Goal: Transaction & Acquisition: Book appointment/travel/reservation

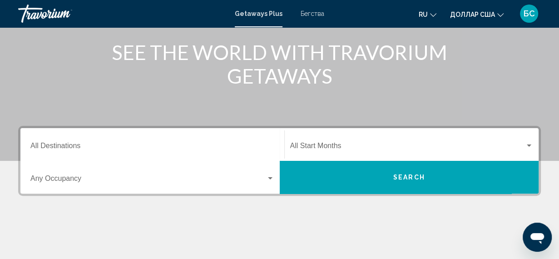
scroll to position [107, 0]
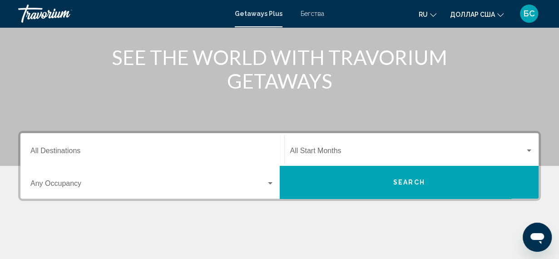
click at [43, 186] on span "Виджет поиска" at bounding box center [148, 185] width 236 height 8
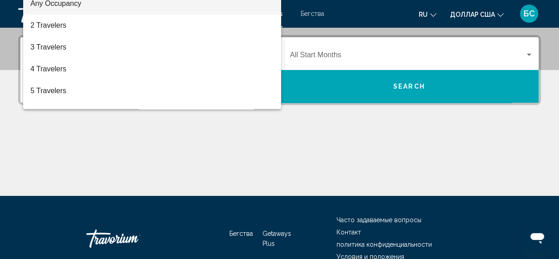
scroll to position [208, 0]
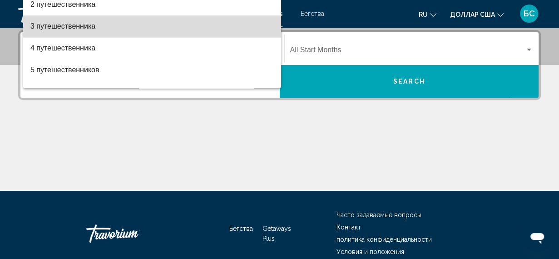
click at [45, 26] on font "3 путешественника" at bounding box center [62, 26] width 65 height 8
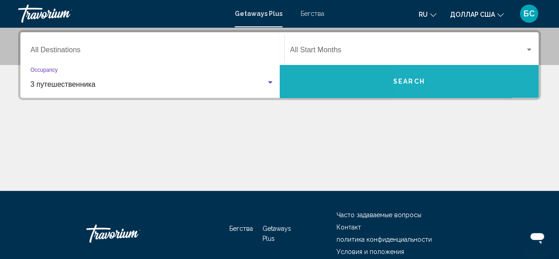
click at [512, 80] on button "Search" at bounding box center [409, 81] width 259 height 33
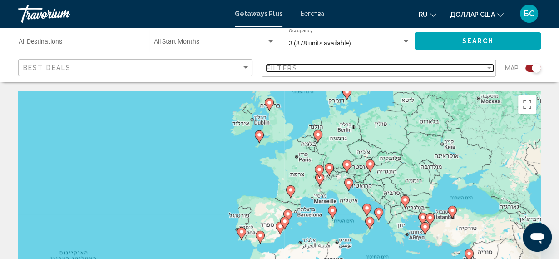
click at [489, 68] on div "Filter" at bounding box center [489, 68] width 5 height 2
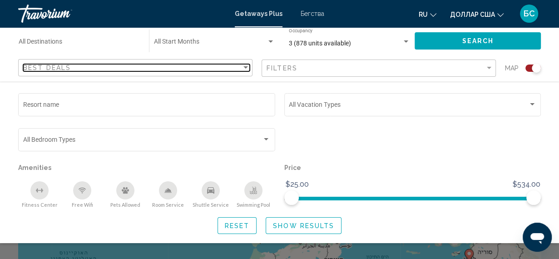
click at [246, 67] on div "Sort by" at bounding box center [245, 67] width 5 height 2
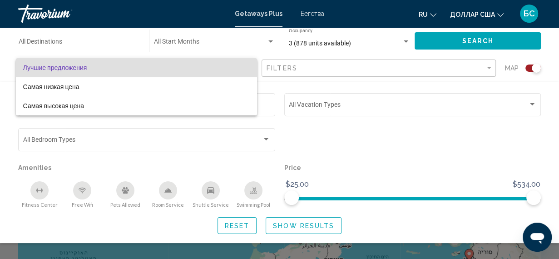
click at [218, 70] on span "Лучшие предложения" at bounding box center [136, 67] width 227 height 19
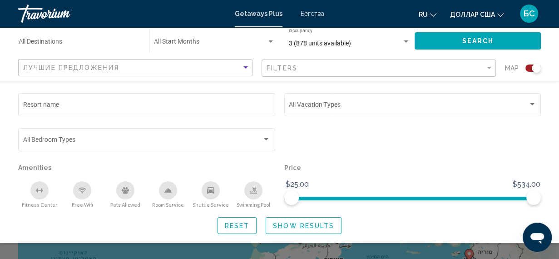
click at [255, 104] on input "Resort name" at bounding box center [147, 106] width 248 height 7
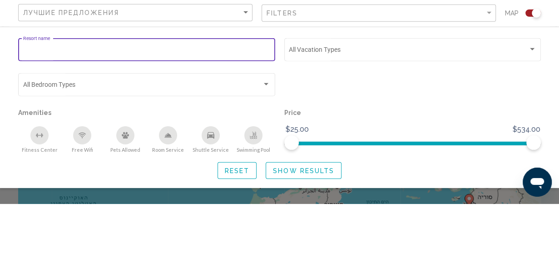
click at [303, 129] on div "Search widget" at bounding box center [413, 143] width 266 height 35
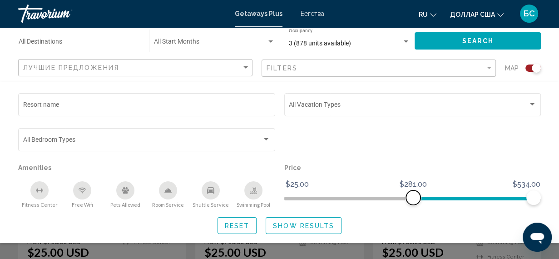
scroll to position [418, 0]
click at [555, 185] on div "Resort name Vacation Types All Vacation Types Bedroom Types All Bedroom Types A…" at bounding box center [279, 162] width 559 height 143
click at [502, 15] on icon "Изменить валюту" at bounding box center [500, 15] width 6 height 6
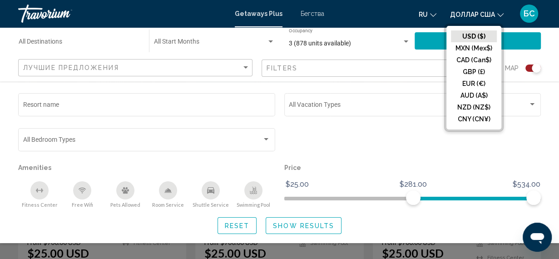
click at [502, 15] on icon "Изменить валюту" at bounding box center [500, 15] width 6 height 6
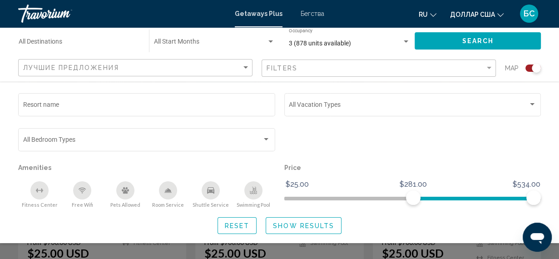
scroll to position [420, 0]
click at [244, 230] on button "Reset" at bounding box center [238, 225] width 40 height 17
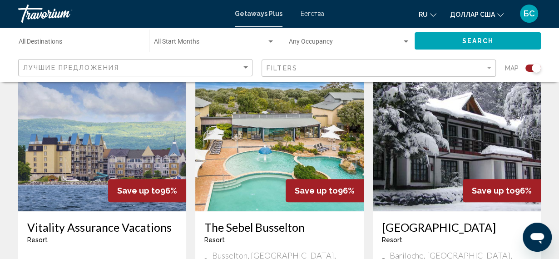
scroll to position [339, 0]
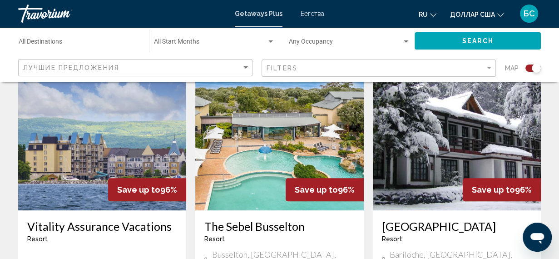
click at [450, 225] on h3 "Casa del Lago" at bounding box center [457, 226] width 150 height 14
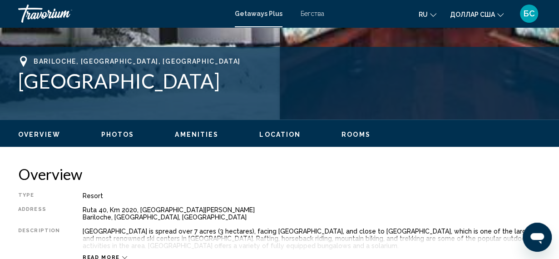
scroll to position [91, 0]
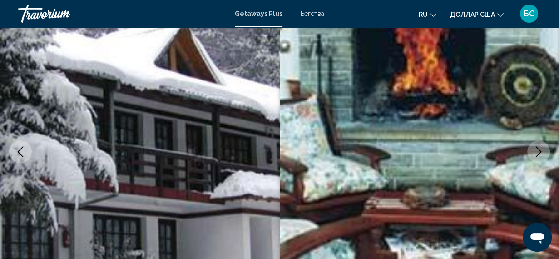
click at [539, 154] on icon "Next image" at bounding box center [538, 151] width 11 height 11
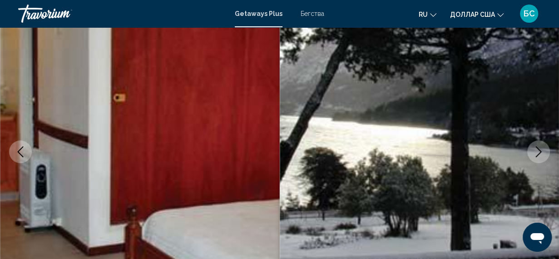
click at [535, 151] on icon "Next image" at bounding box center [538, 151] width 11 height 11
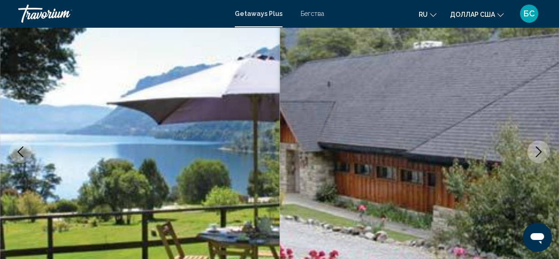
click at [532, 155] on button "Next image" at bounding box center [538, 151] width 23 height 23
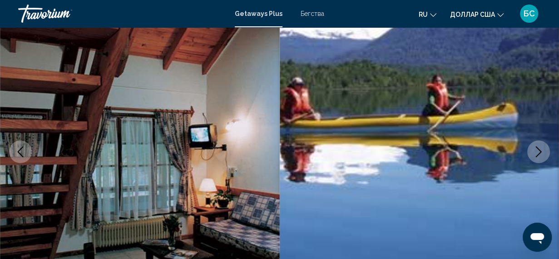
click at [539, 149] on icon "Next image" at bounding box center [538, 151] width 11 height 11
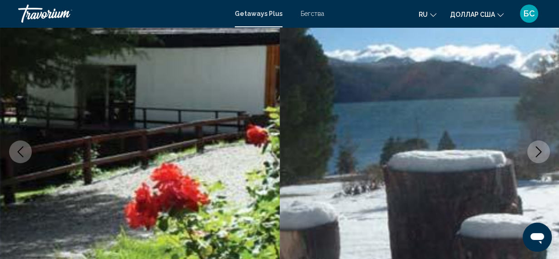
click at [530, 153] on button "Next image" at bounding box center [538, 151] width 23 height 23
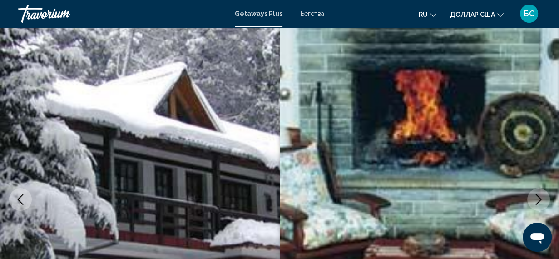
scroll to position [0, 0]
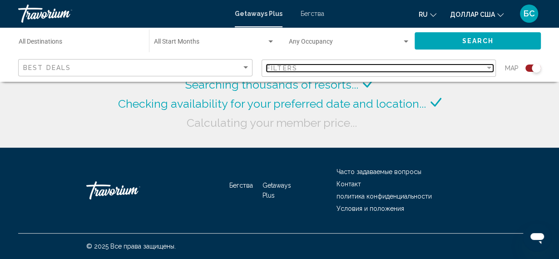
click at [489, 64] on div "Filter" at bounding box center [489, 67] width 8 height 7
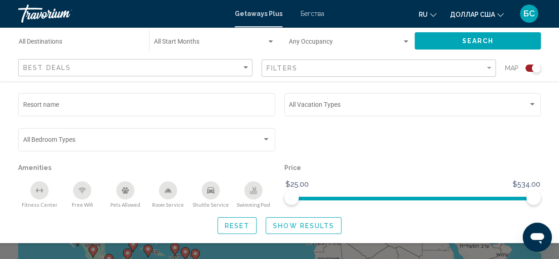
click at [416, 42] on button "Search" at bounding box center [478, 40] width 126 height 17
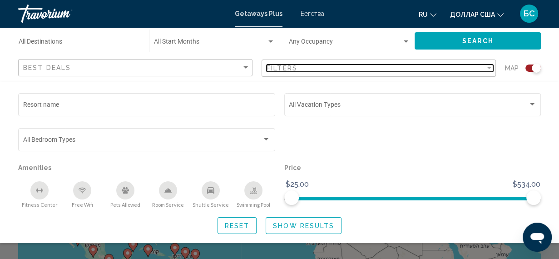
click at [489, 68] on div "Filter" at bounding box center [489, 68] width 5 height 2
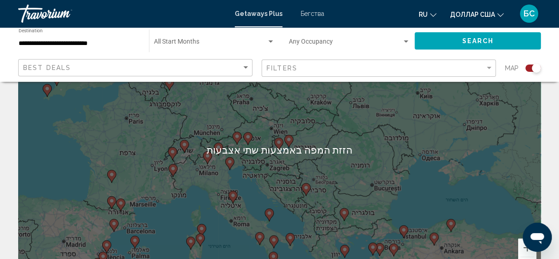
scroll to position [80, 0]
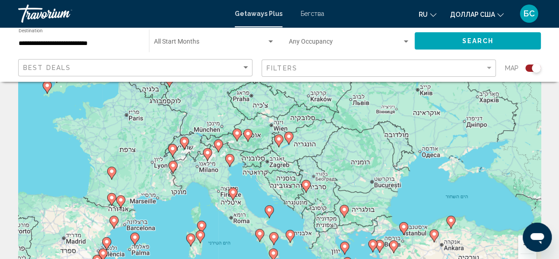
click at [299, 198] on div "‏כדי להפעיל גרירה באמצעות המקלדת, מקישים על Alt + Enter. במצב גרירה במקלדת, משת…" at bounding box center [279, 146] width 523 height 272
type input "**********"
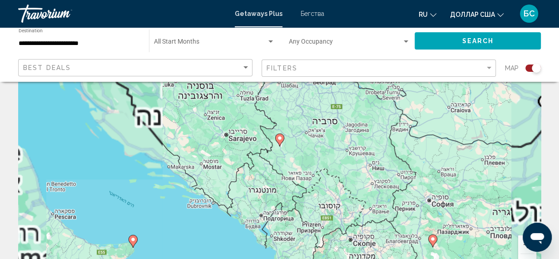
click at [267, 184] on div "‏כדי להפעיל גרירה באמצעות המקלדת, מקישים על Alt + Enter. במצב גרירה במקלדת, משת…" at bounding box center [279, 146] width 523 height 272
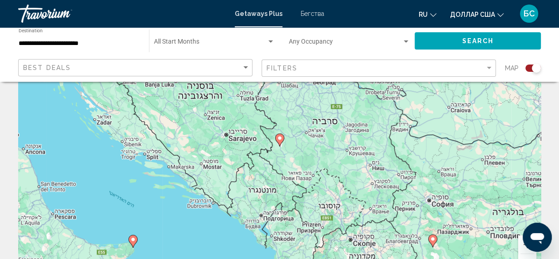
click at [272, 191] on div "‏כדי להפעיל גרירה באמצעות המקלדת, מקישים על Alt + Enter. במצב גרירה במקלדת, משת…" at bounding box center [279, 146] width 523 height 272
click at [269, 195] on div "‏כדי להפעיל גרירה באמצעות המקלדת, מקישים על Alt + Enter. במצב גרירה במקלדת, משת…" at bounding box center [279, 146] width 523 height 272
click at [270, 192] on div "‏כדי להפעיל גרירה באמצעות המקלדת, מקישים על Alt + Enter. במצב גרירה במקלדת, משת…" at bounding box center [279, 146] width 523 height 272
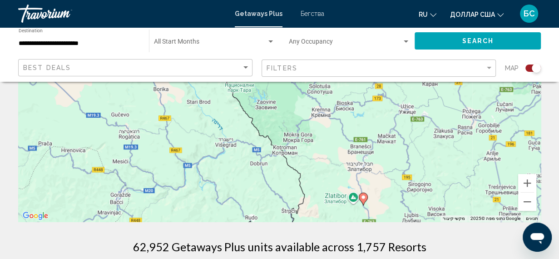
scroll to position [143, 0]
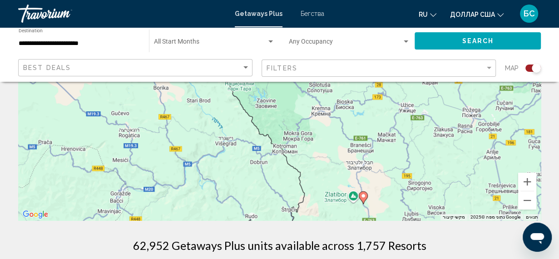
click at [362, 195] on image "Основное содержание" at bounding box center [363, 195] width 5 height 5
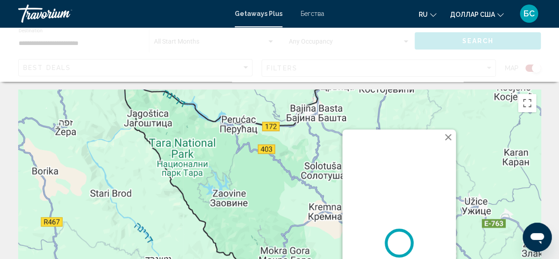
scroll to position [0, 0]
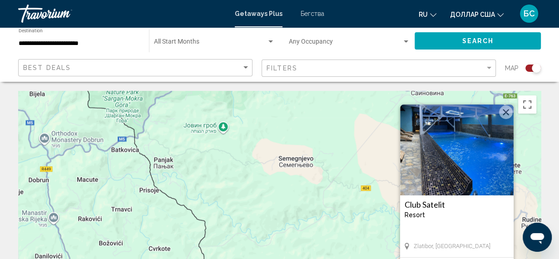
click at [459, 187] on img "Основное содержание" at bounding box center [457, 149] width 114 height 91
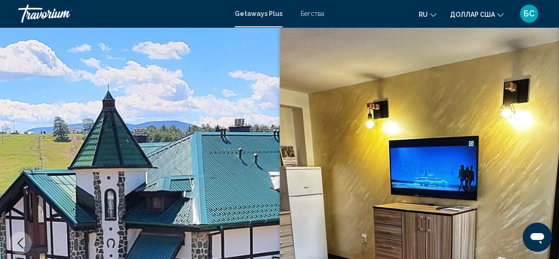
scroll to position [92, 0]
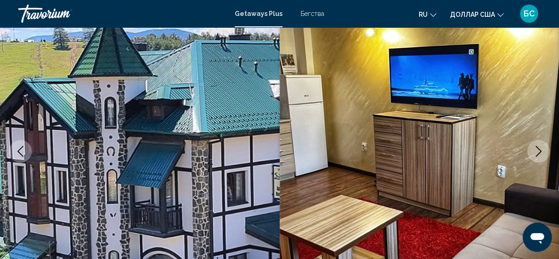
click at [537, 153] on icon "Next image" at bounding box center [538, 151] width 11 height 11
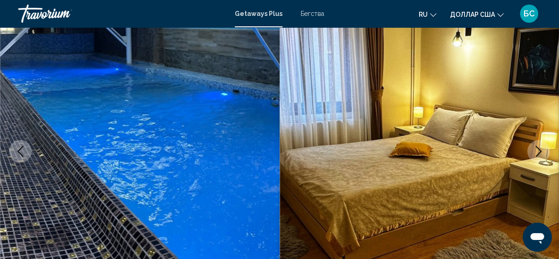
click at [534, 154] on icon "Next image" at bounding box center [538, 151] width 11 height 11
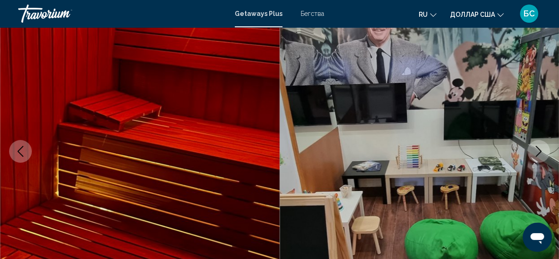
click at [537, 152] on icon "Next image" at bounding box center [538, 151] width 11 height 11
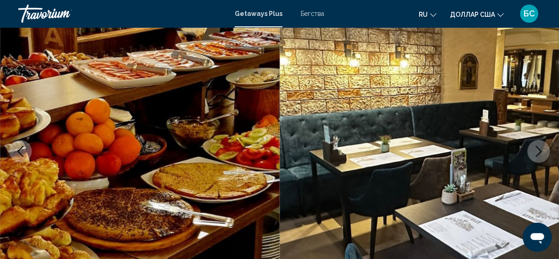
click at [536, 152] on icon "Next image" at bounding box center [538, 151] width 11 height 11
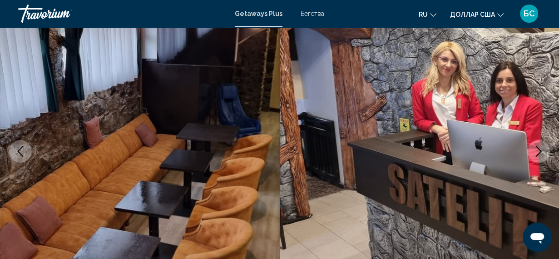
click at [529, 149] on button "Next image" at bounding box center [538, 151] width 23 height 23
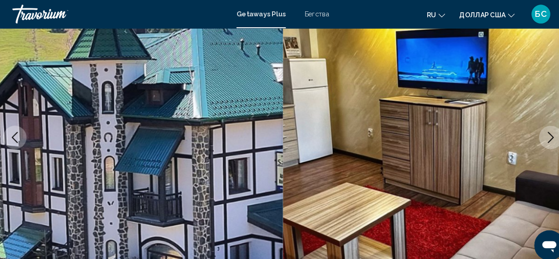
scroll to position [0, 0]
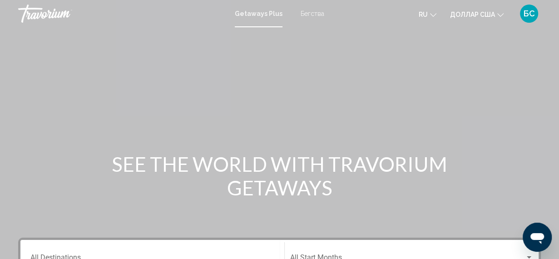
click at [37, 14] on div "Травориум" at bounding box center [63, 14] width 91 height 18
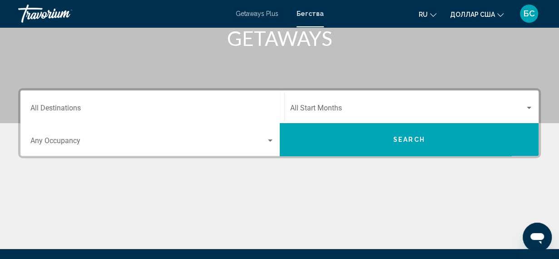
scroll to position [152, 0]
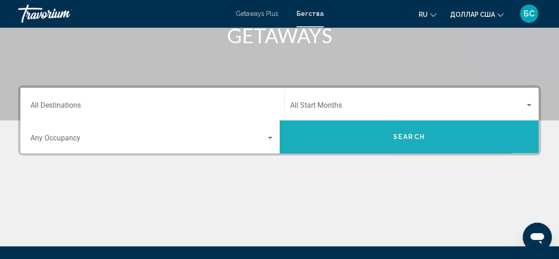
click at [470, 139] on button "Search" at bounding box center [409, 136] width 259 height 33
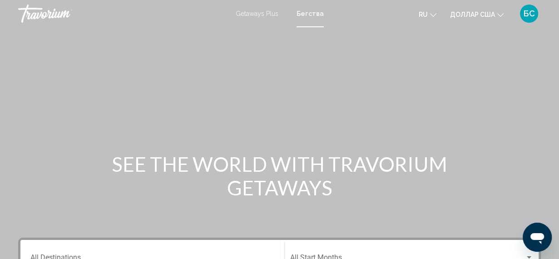
click at [260, 17] on font "Getaways Plus" at bounding box center [257, 13] width 43 height 7
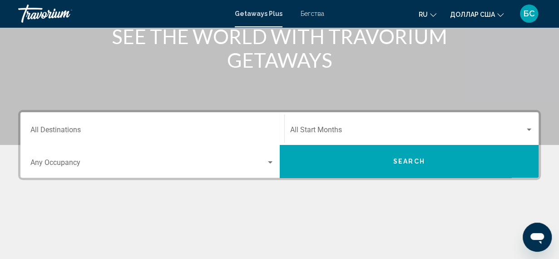
scroll to position [129, 0]
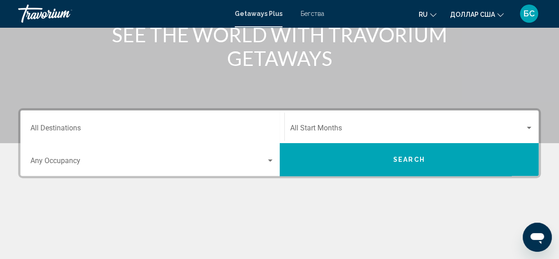
click at [35, 119] on div "Destination All Destinations" at bounding box center [152, 127] width 244 height 29
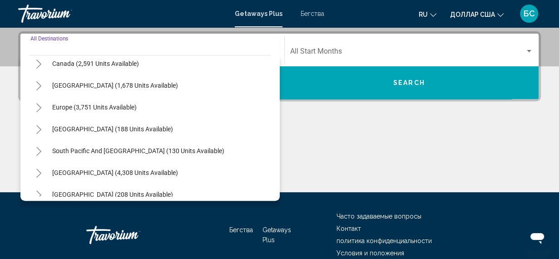
scroll to position [72, 0]
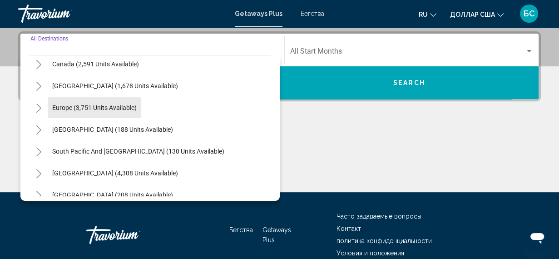
click at [53, 105] on span "Europe (3,751 units available)" at bounding box center [94, 107] width 84 height 7
type input "**********"
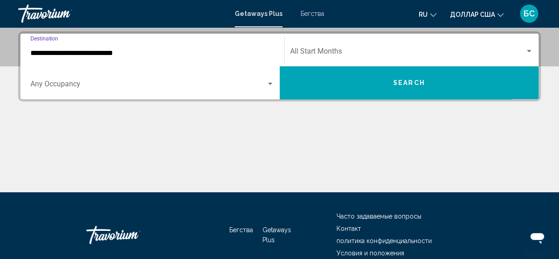
click at [36, 50] on input "**********" at bounding box center [152, 53] width 244 height 8
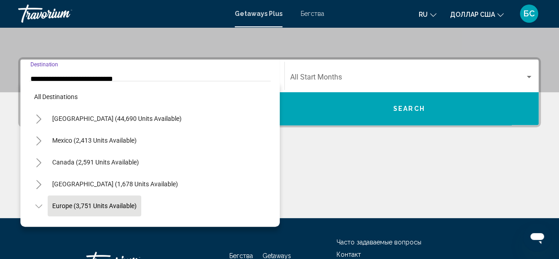
scroll to position [54, 0]
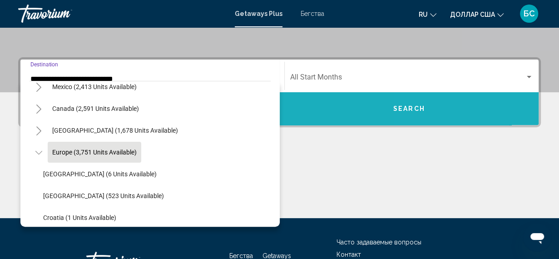
click at [470, 102] on button "Search" at bounding box center [409, 108] width 259 height 33
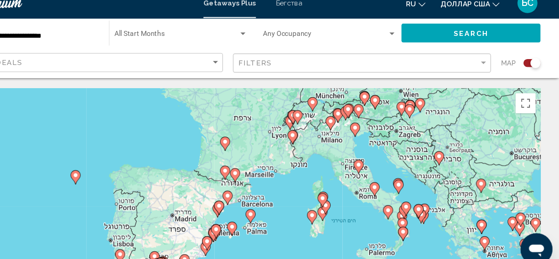
click at [390, 102] on image "Основное содержание" at bounding box center [390, 101] width 5 height 5
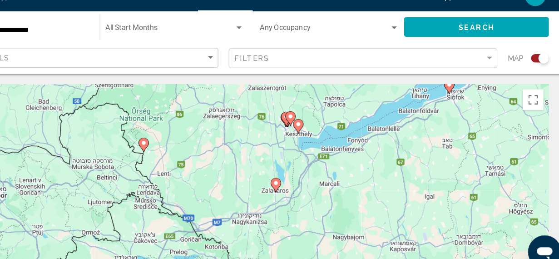
click at [323, 129] on icon "Основное содержание" at bounding box center [322, 128] width 8 height 12
type input "**********"
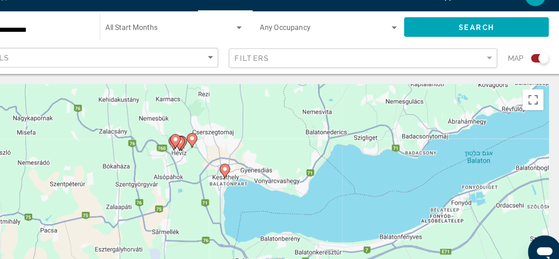
click at [258, 163] on image "Основное содержание" at bounding box center [258, 164] width 5 height 5
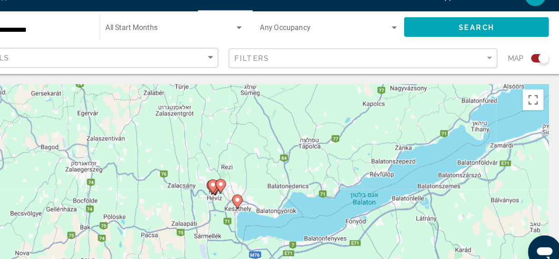
click at [269, 191] on image "Основное содержание" at bounding box center [269, 191] width 5 height 5
click at [268, 193] on div "כדי לנווט, לוחצים על מקשי החיצים. ‏כדי להפעיל גרירה באמצעות המקלדת, מקישים על A…" at bounding box center [279, 227] width 523 height 272
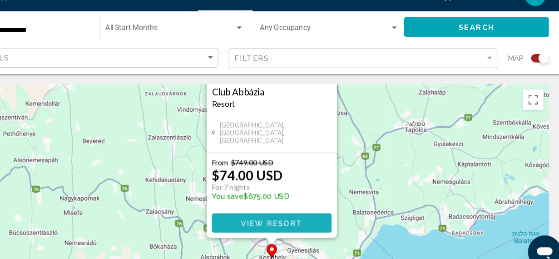
click at [321, 211] on span "View Resort" at bounding box center [299, 211] width 54 height 7
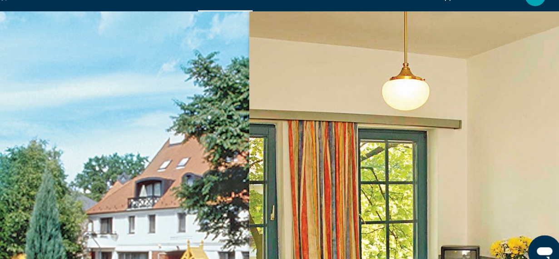
scroll to position [72, 0]
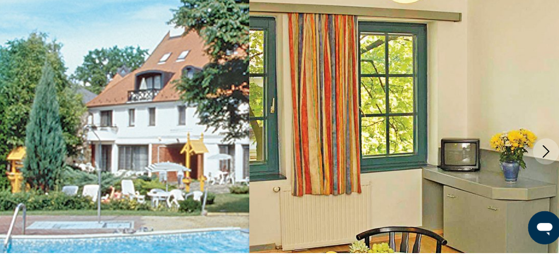
click at [531, 174] on button "Next image" at bounding box center [538, 170] width 23 height 23
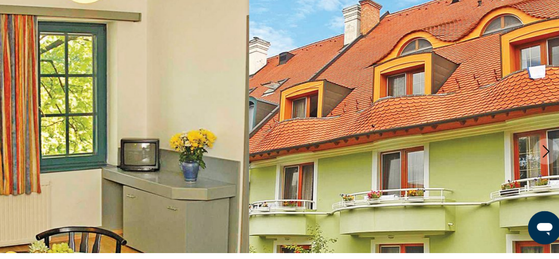
click at [536, 171] on icon "Next image" at bounding box center [538, 170] width 11 height 11
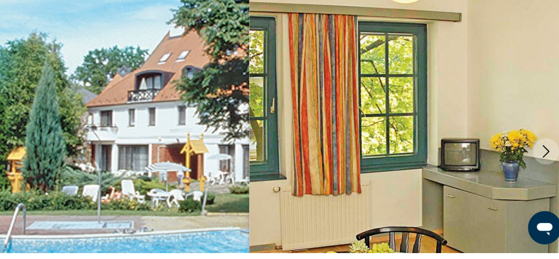
click at [537, 169] on icon "Next image" at bounding box center [538, 170] width 11 height 11
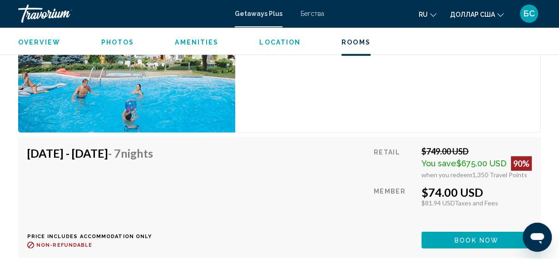
scroll to position [1787, 0]
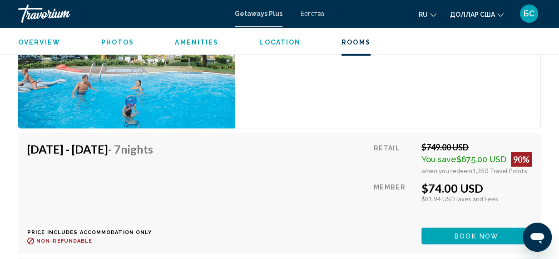
click at [493, 152] on div "You save $675.00 USD 90%" at bounding box center [476, 159] width 110 height 15
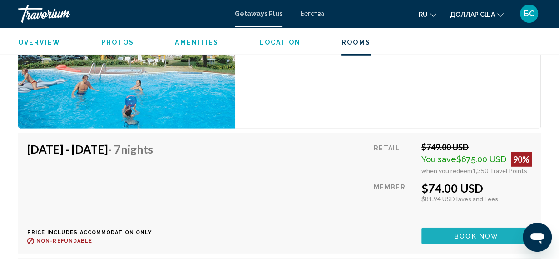
click at [490, 233] on span "Book now" at bounding box center [477, 236] width 44 height 7
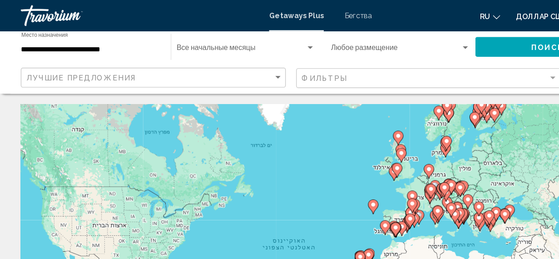
click at [267, 40] on div "Виджет поиска" at bounding box center [271, 41] width 8 height 7
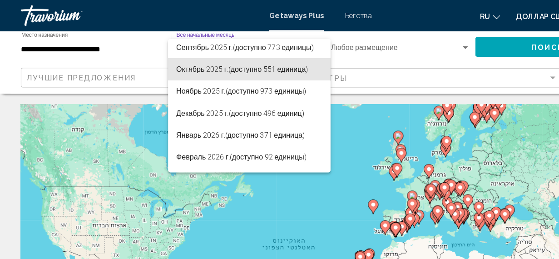
scroll to position [43, 0]
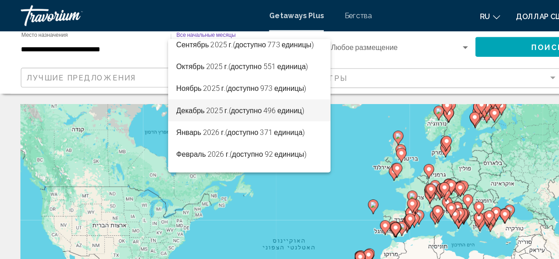
click at [253, 99] on font "(доступно 496 единиц)" at bounding box center [233, 96] width 66 height 7
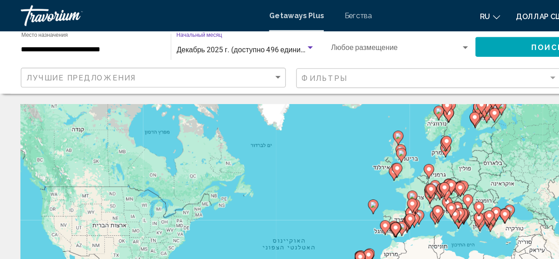
click at [222, 44] on span "Декабрь 2025 г. (доступно 496 единиц)" at bounding box center [211, 43] width 114 height 7
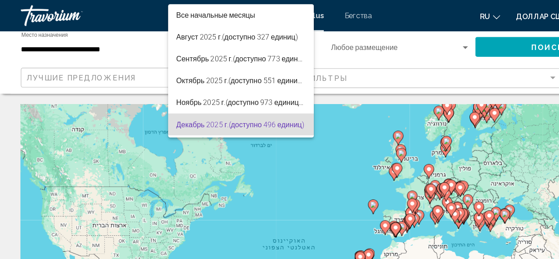
scroll to position [64, 0]
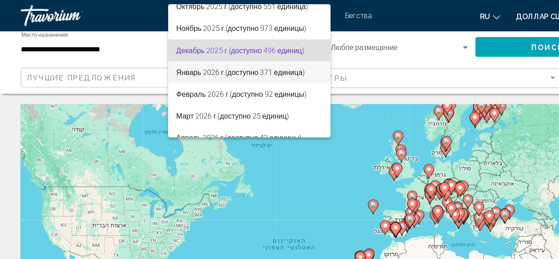
click at [216, 62] on font "(доступно 371 единица)" at bounding box center [231, 62] width 69 height 7
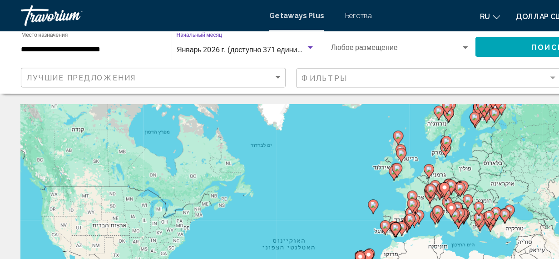
click at [406, 42] on div "Виджет поиска" at bounding box center [406, 41] width 5 height 2
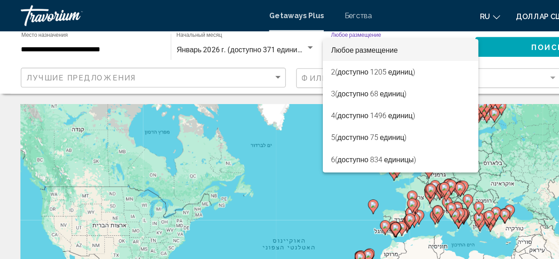
click at [456, 37] on div at bounding box center [279, 129] width 559 height 259
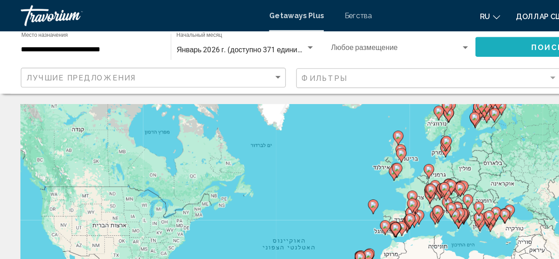
click at [459, 39] on button "Поиск" at bounding box center [478, 40] width 126 height 17
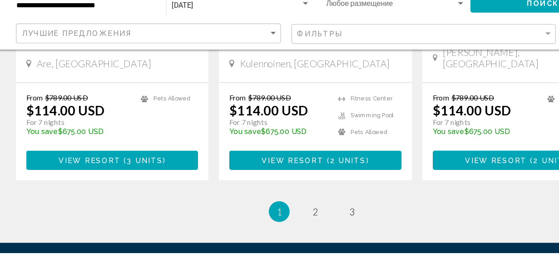
scroll to position [1500, 0]
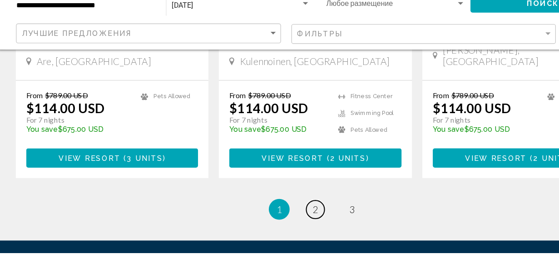
click at [277, 216] on span "2" at bounding box center [279, 221] width 5 height 10
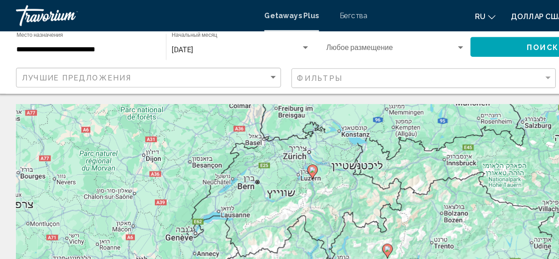
click at [275, 151] on icon "Основное содержание" at bounding box center [276, 150] width 8 height 12
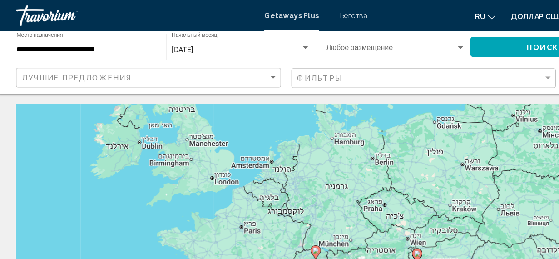
click at [279, 218] on image "Основное содержание" at bounding box center [279, 218] width 5 height 5
type input "**********"
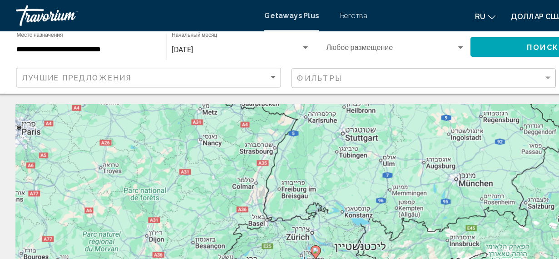
click at [280, 223] on icon "Основное содержание" at bounding box center [279, 220] width 8 height 12
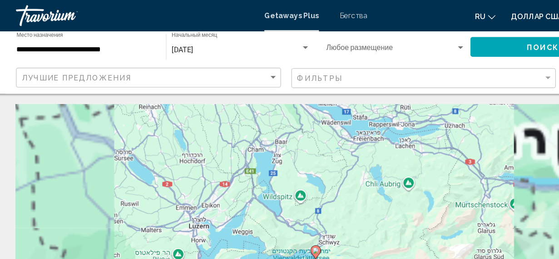
click at [279, 221] on image "Основное содержание" at bounding box center [279, 218] width 5 height 5
click at [280, 220] on image "Основное содержание" at bounding box center [279, 218] width 5 height 5
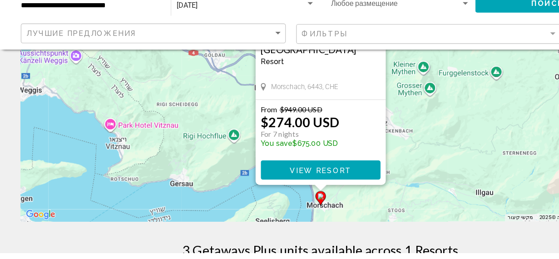
scroll to position [135, 0]
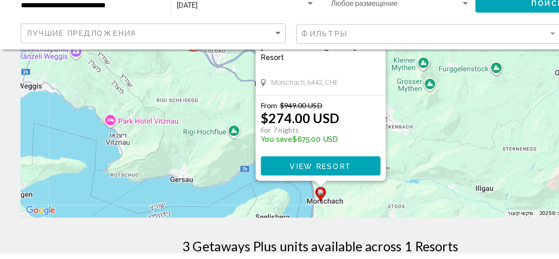
click at [309, 185] on button "View Resort" at bounding box center [280, 183] width 104 height 17
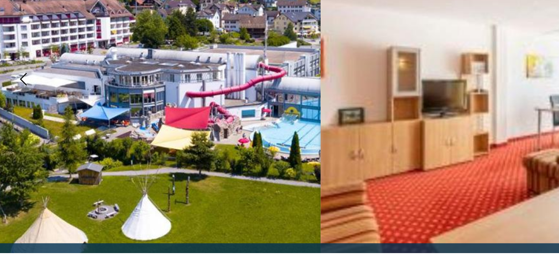
scroll to position [72, 0]
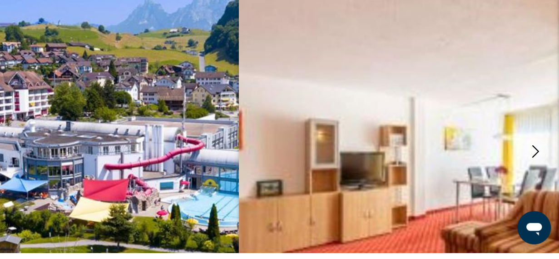
click at [533, 171] on icon "Next image" at bounding box center [538, 170] width 11 height 11
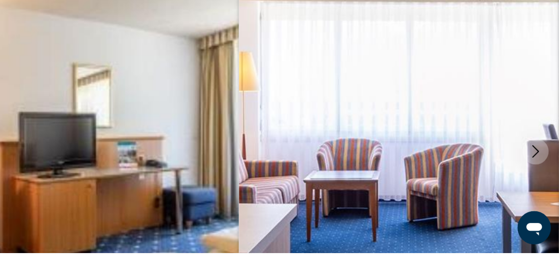
click at [533, 171] on icon "Next image" at bounding box center [538, 170] width 11 height 11
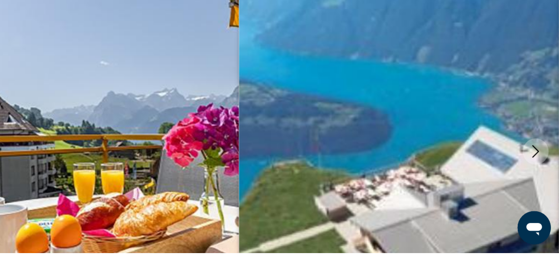
click at [533, 171] on icon "Next image" at bounding box center [538, 170] width 11 height 11
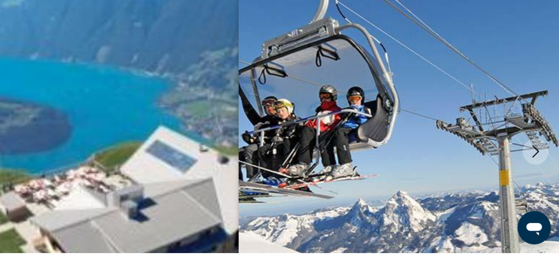
click at [534, 168] on icon "Next image" at bounding box center [538, 170] width 11 height 11
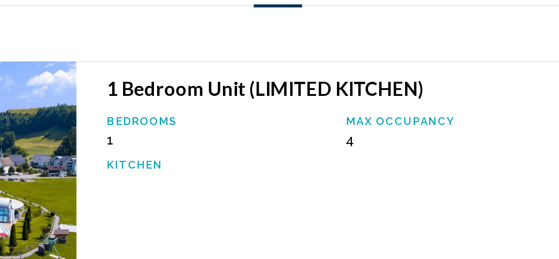
scroll to position [1611, 0]
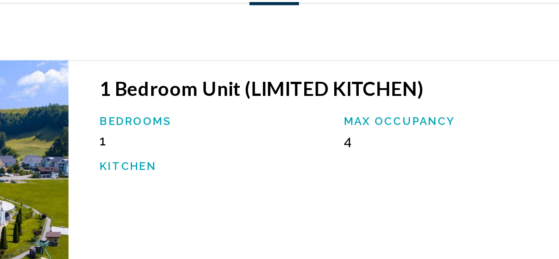
click at [450, 120] on p "Max Occupancy" at bounding box center [464, 123] width 134 height 7
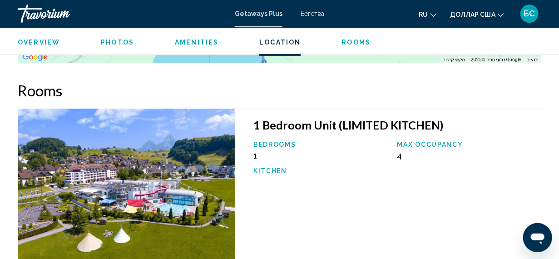
scroll to position [1587, 0]
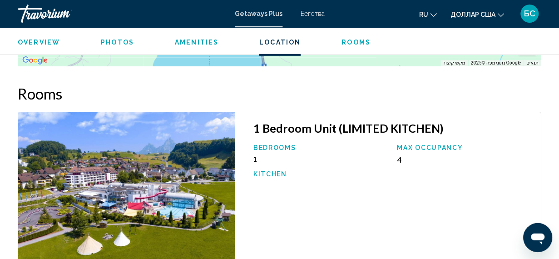
click at [277, 39] on span "Location" at bounding box center [279, 42] width 41 height 7
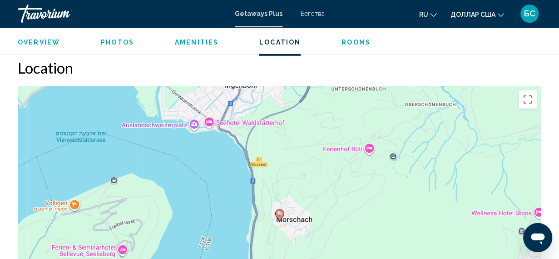
scroll to position [1292, 0]
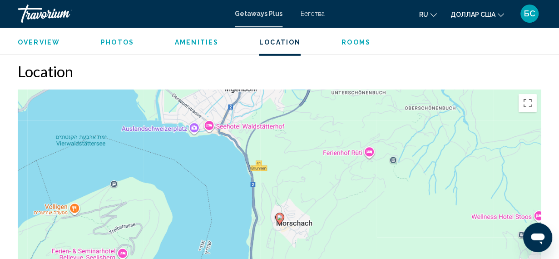
click at [198, 45] on span "Amenities" at bounding box center [197, 42] width 44 height 7
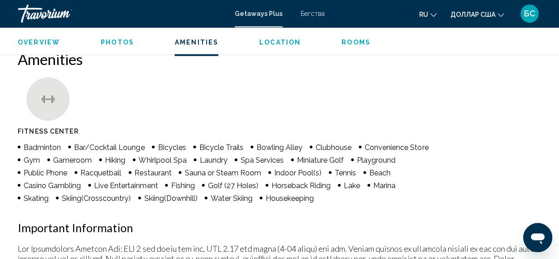
scroll to position [851, 0]
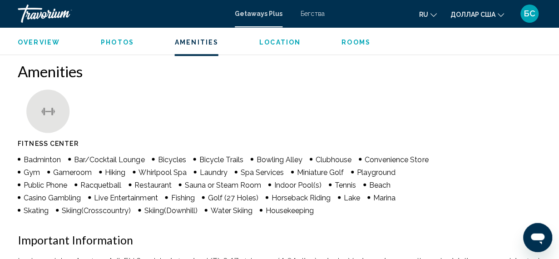
click at [255, 168] on span "Spa Services" at bounding box center [262, 172] width 43 height 9
click at [118, 41] on span "Photos" at bounding box center [117, 42] width 33 height 7
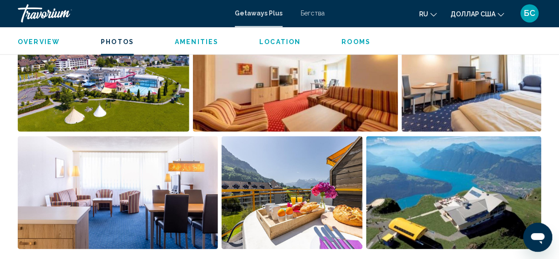
scroll to position [642, 0]
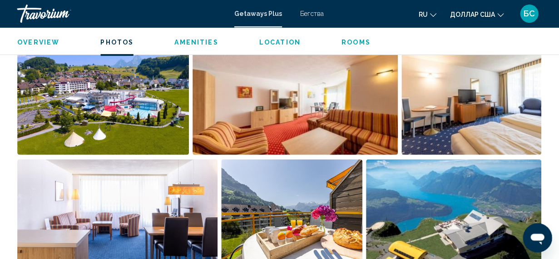
click at [42, 42] on span "Overview" at bounding box center [39, 42] width 42 height 7
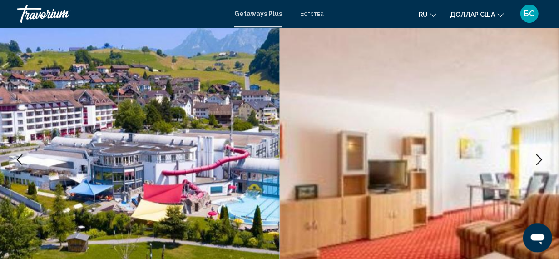
scroll to position [83, 0]
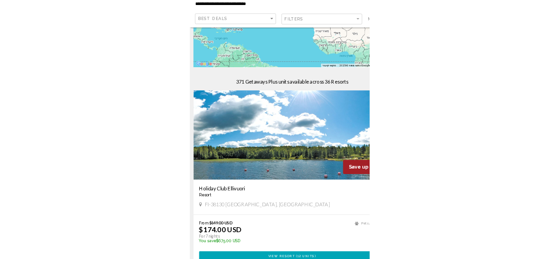
scroll to position [143, 0]
